Goal: Entertainment & Leisure: Browse casually

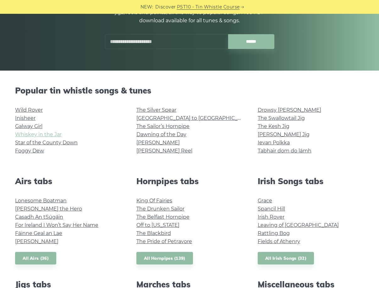
click at [44, 134] on link "Whiskey in the Jar" at bounding box center [38, 135] width 46 height 6
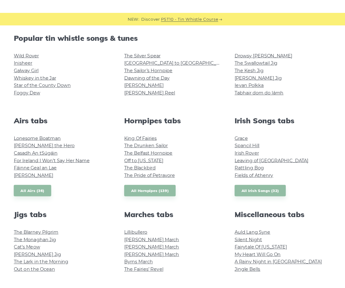
scroll to position [188, 0]
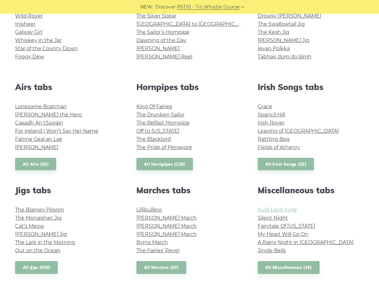
click at [265, 209] on link "Auld Lang Syne" at bounding box center [277, 210] width 39 height 6
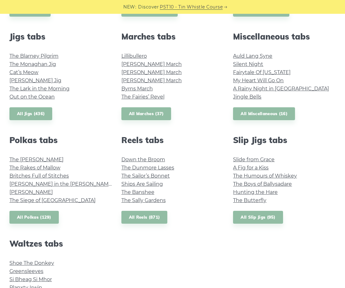
scroll to position [345, 0]
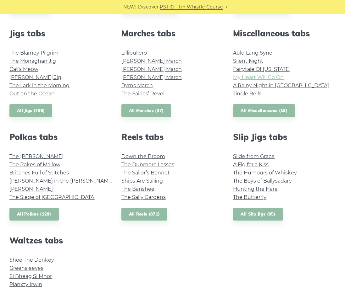
click at [261, 78] on link "My Heart Will Go On" at bounding box center [258, 77] width 51 height 6
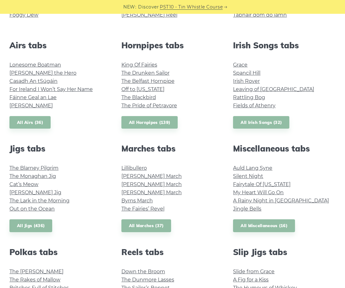
scroll to position [220, 0]
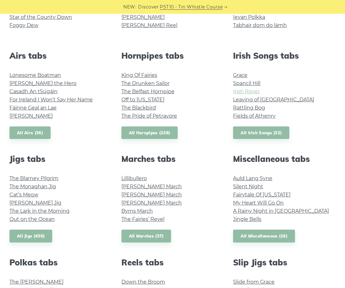
click at [239, 92] on link "Irish Rover" at bounding box center [246, 92] width 27 height 6
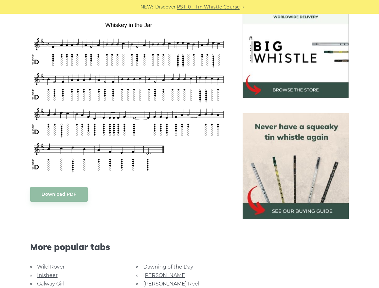
scroll to position [314, 0]
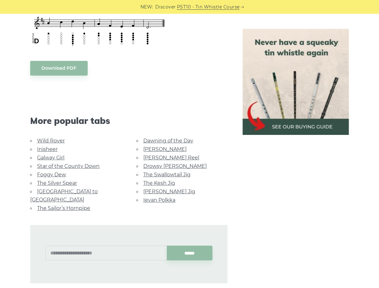
drag, startPoint x: 194, startPoint y: 151, endPoint x: 196, endPoint y: 148, distance: 3.2
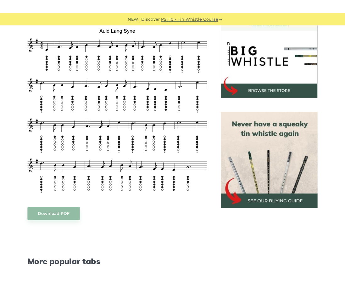
scroll to position [188, 0]
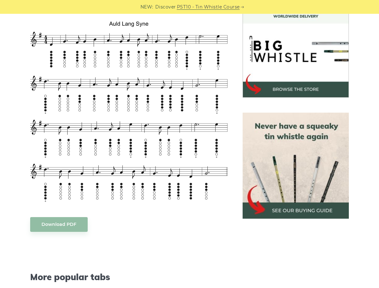
click at [183, 241] on div "Sheet music notes and tab to play Auld Lang Syne on a tin whistle (penny whistl…" at bounding box center [128, 215] width 197 height 450
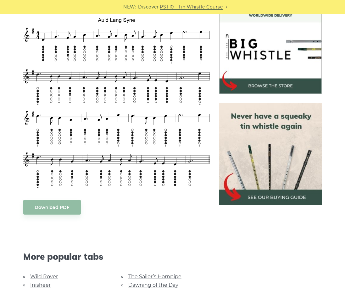
click at [125, 211] on div "Download PDF" at bounding box center [116, 207] width 186 height 15
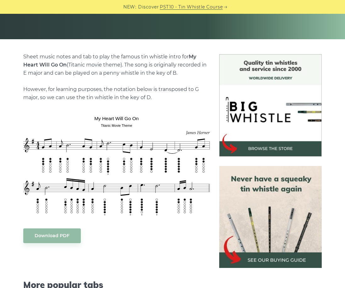
scroll to position [157, 0]
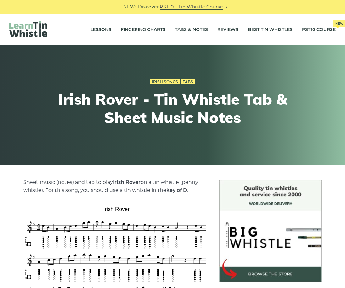
scroll to position [157, 0]
